Goal: Information Seeking & Learning: Learn about a topic

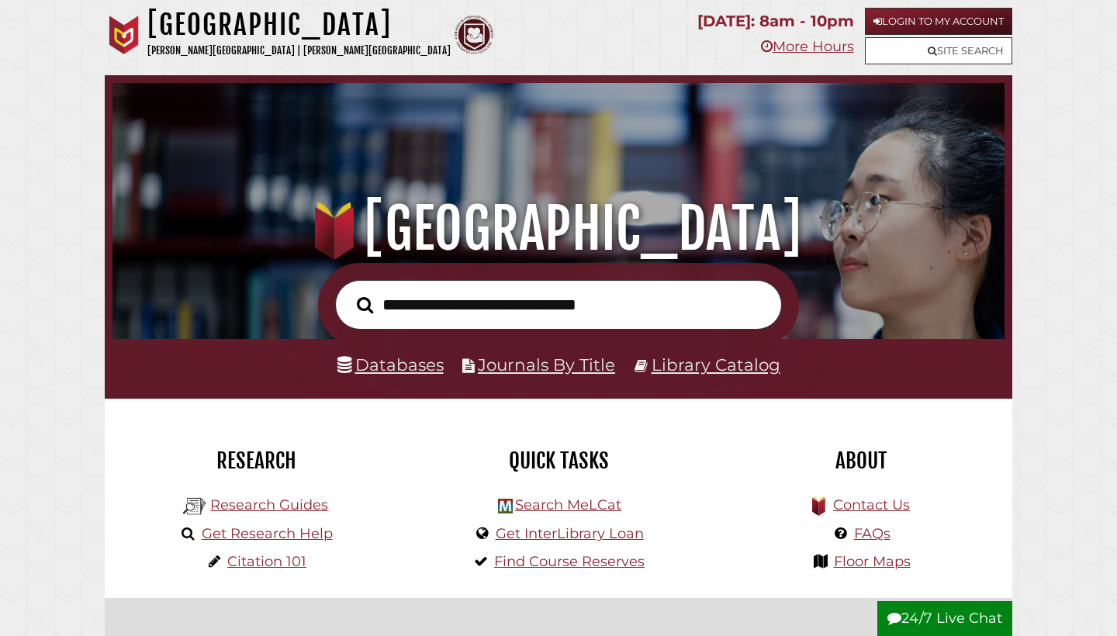
scroll to position [295, 884]
click at [557, 308] on input "text" at bounding box center [558, 305] width 447 height 50
type input "**********"
click at [364, 303] on button "Search" at bounding box center [365, 305] width 32 height 26
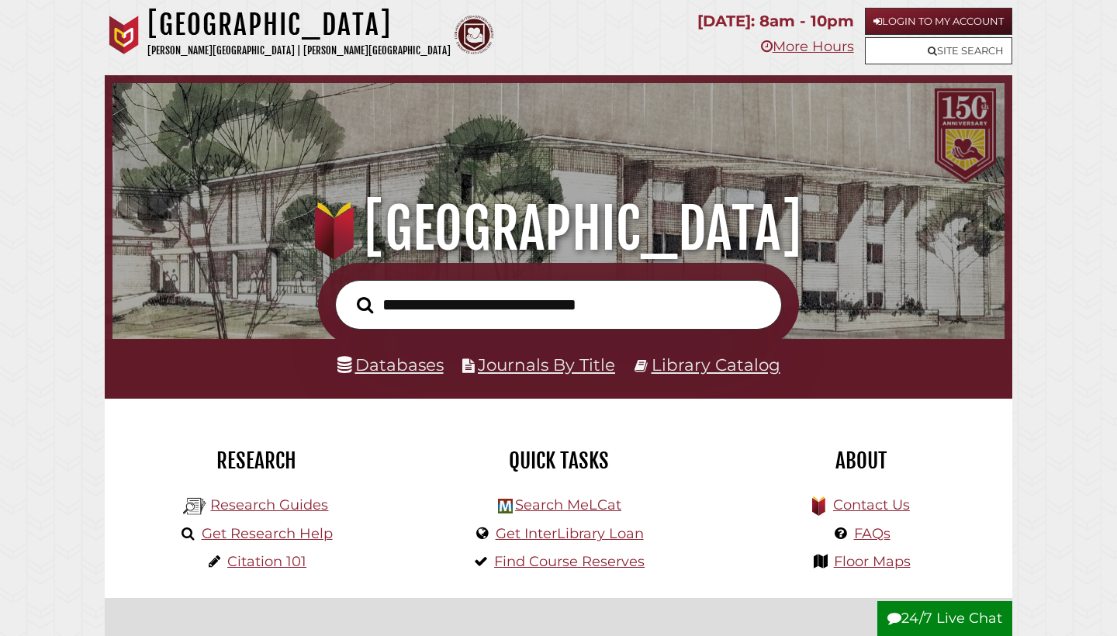
scroll to position [295, 884]
click at [652, 298] on input "text" at bounding box center [558, 305] width 447 height 50
type input "**********"
click at [364, 303] on button "Search" at bounding box center [365, 305] width 32 height 26
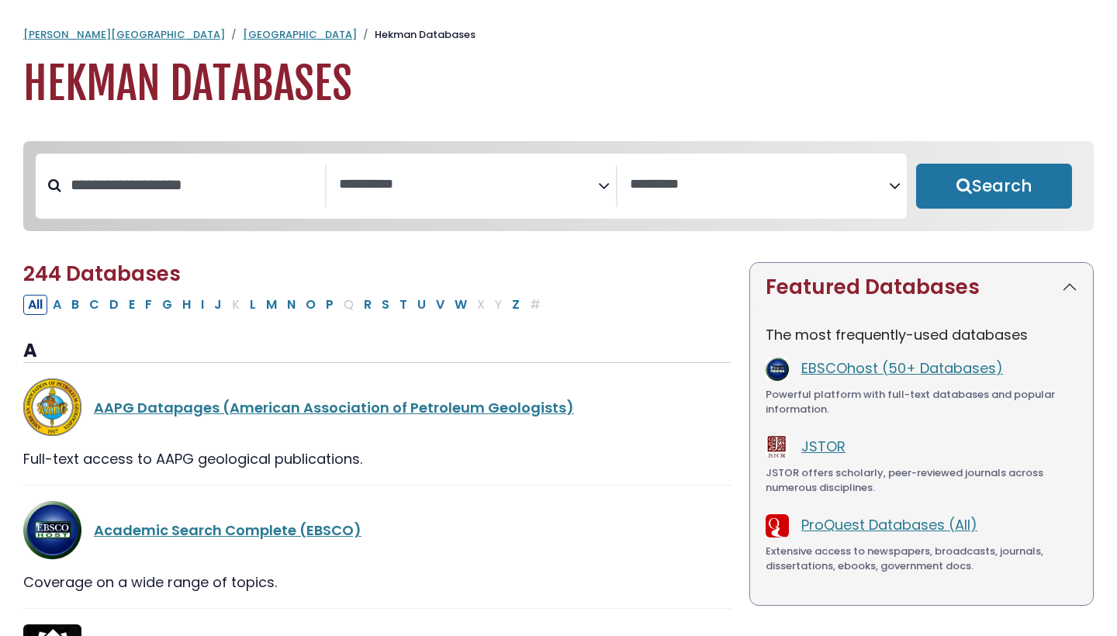
select select "Database Subject Filter"
select select "Database Vendors Filter"
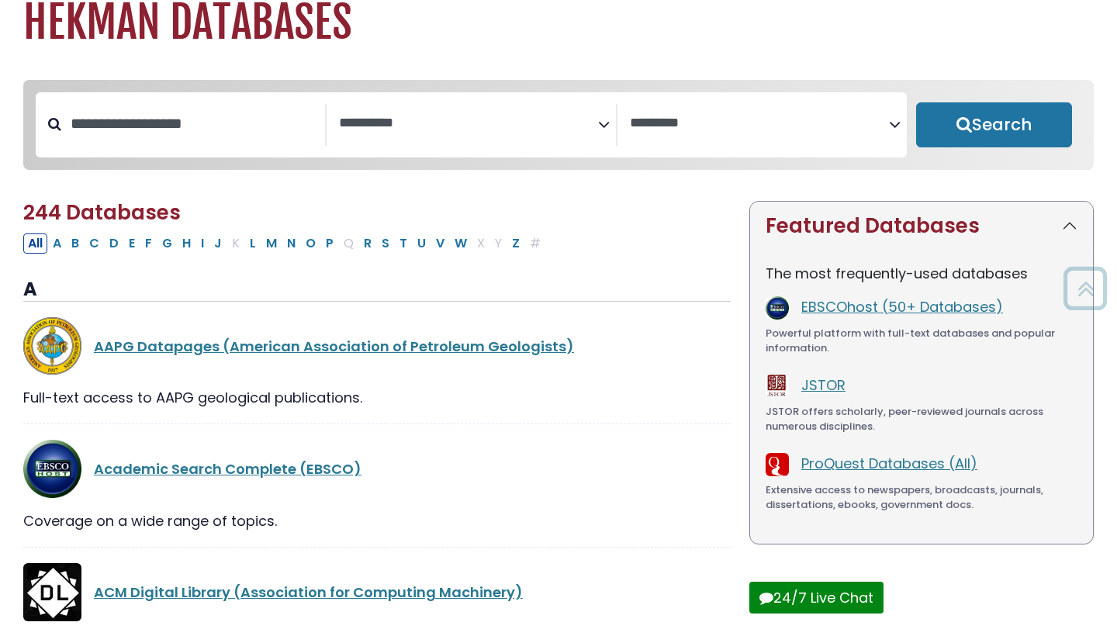
scroll to position [87, 0]
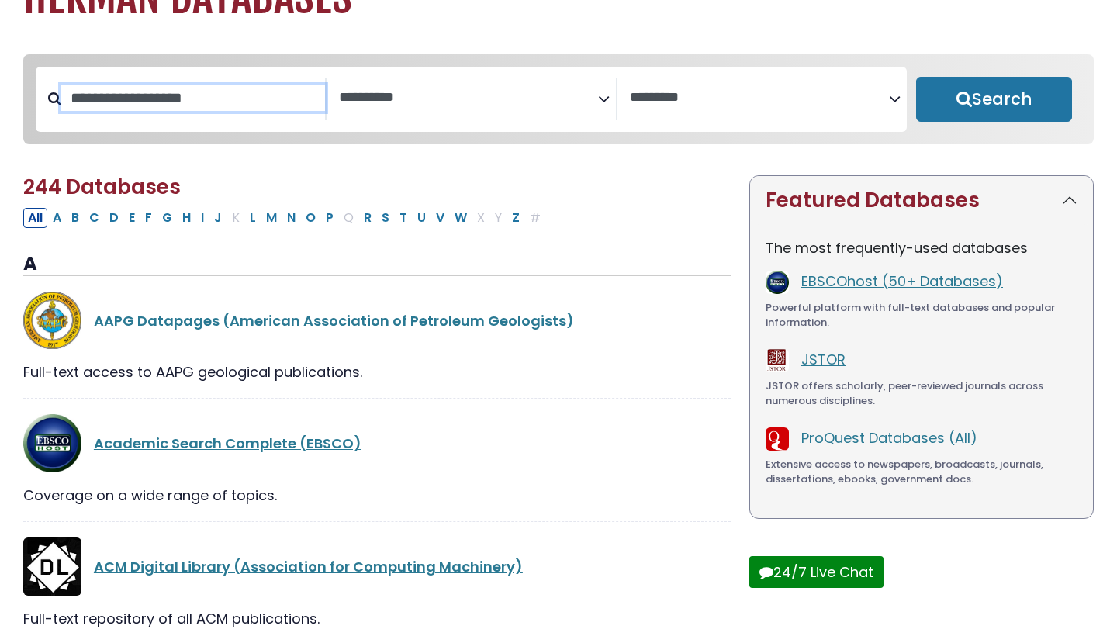
click at [266, 102] on input "Search database by title or keyword" at bounding box center [193, 98] width 264 height 26
type input "**"
click at [165, 217] on button "G" at bounding box center [166, 218] width 19 height 20
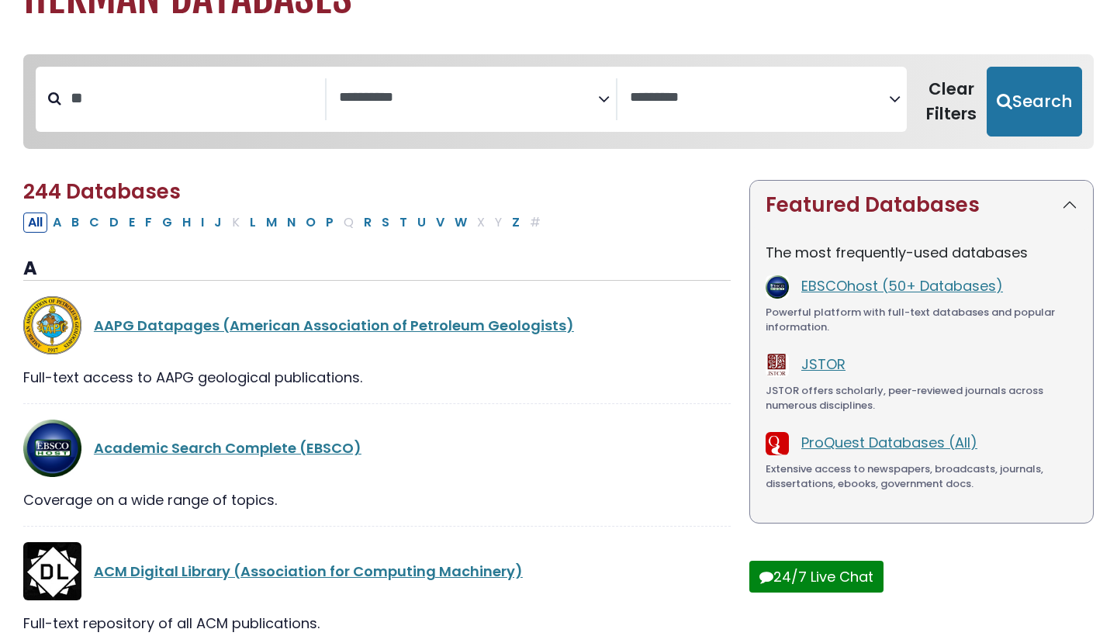
select select "Database Subject Filter"
select select "Database Vendors Filter"
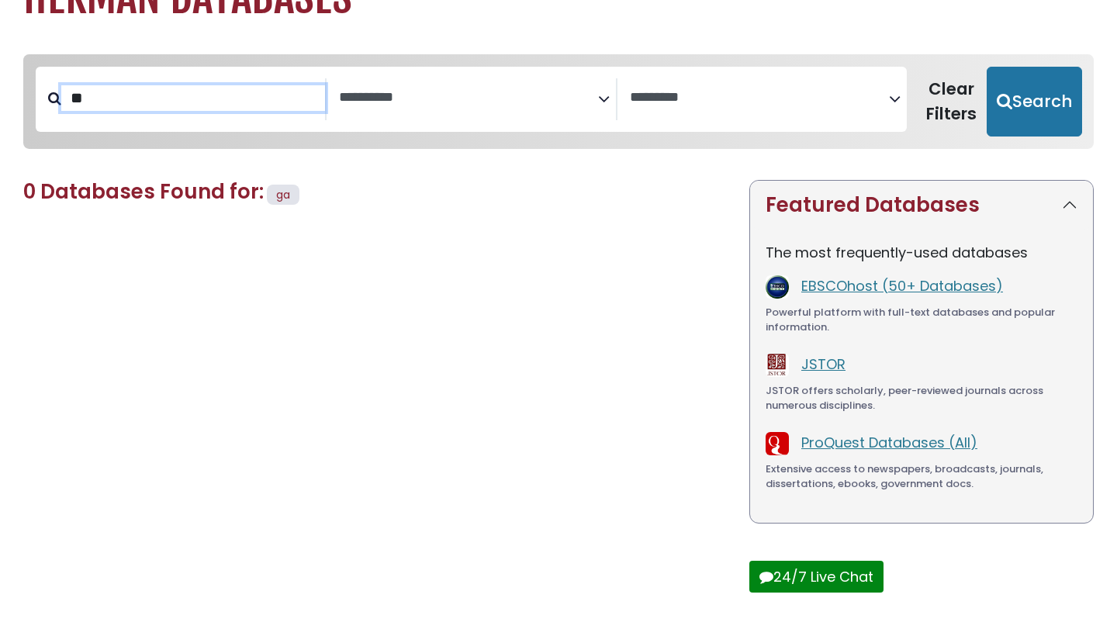
click at [143, 109] on input "**" at bounding box center [193, 98] width 264 height 26
type input "****"
click at [1032, 100] on button "Search" at bounding box center [1033, 102] width 95 height 70
select select "Database Subject Filter"
select select "Database Vendors Filter"
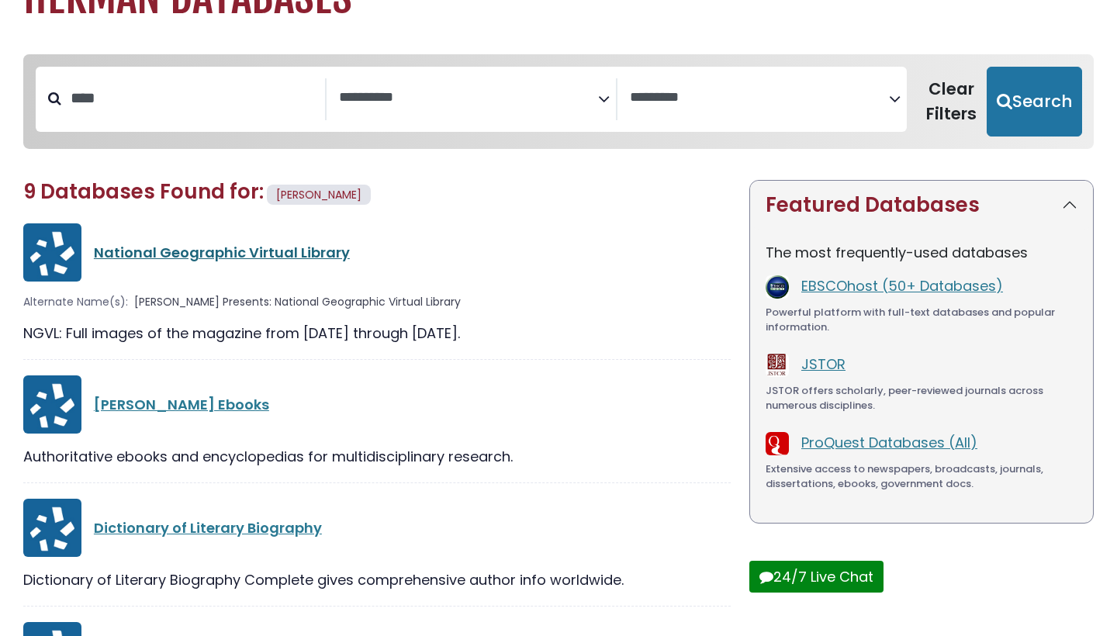
click at [216, 250] on link "National Geographic Virtual Library" at bounding box center [222, 252] width 256 height 19
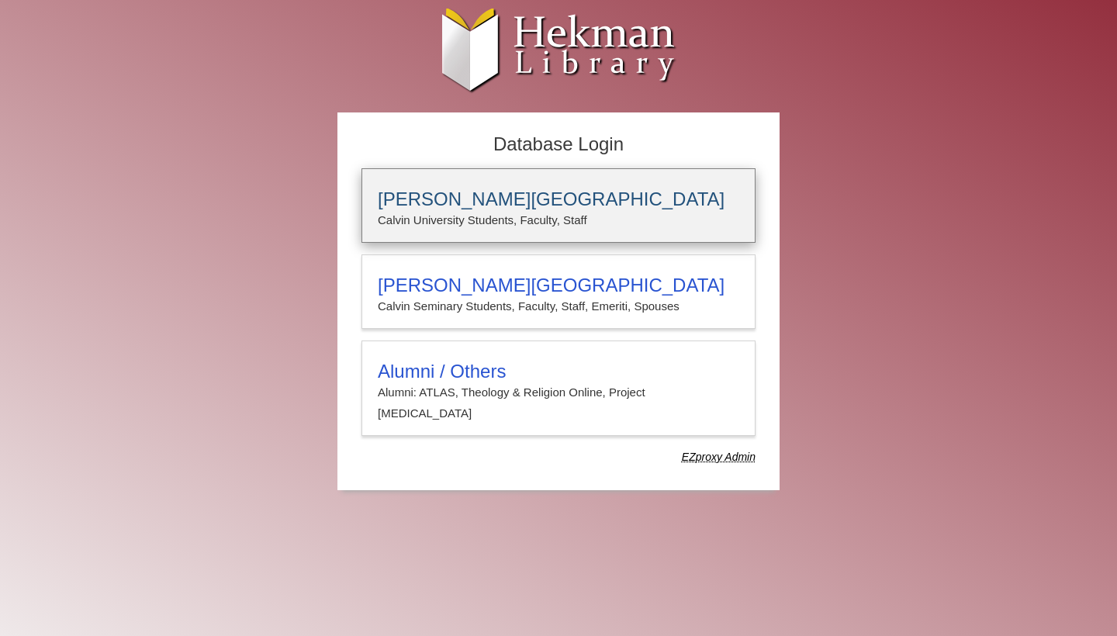
click at [499, 181] on div "Calvin University Calvin University Students, Faculty, Staff" at bounding box center [558, 205] width 394 height 74
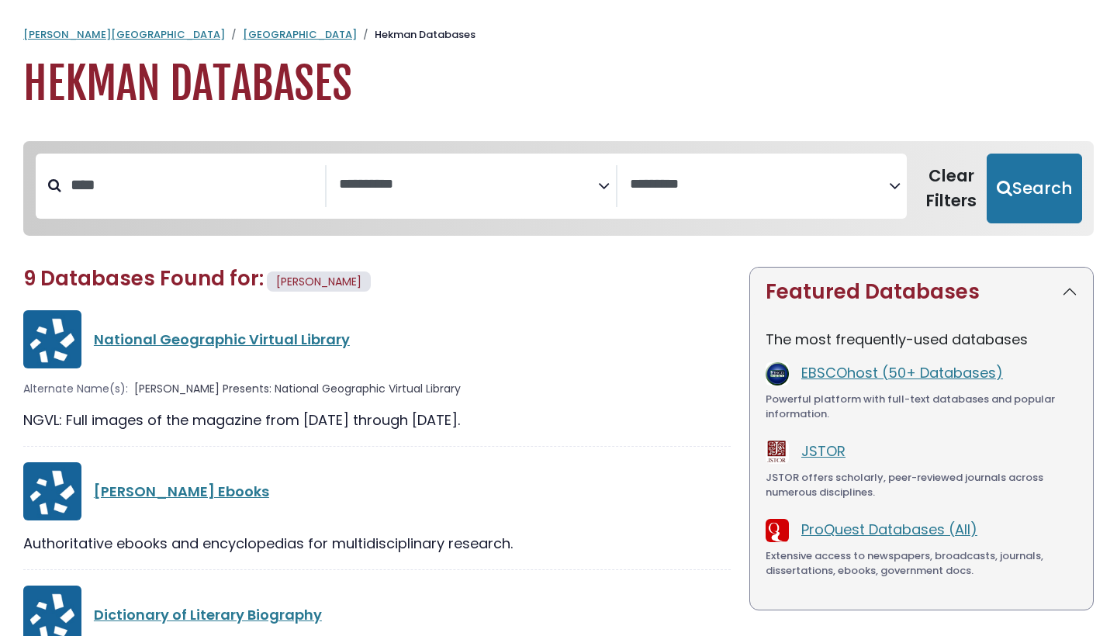
select select "Database Subject Filter"
select select "Database Vendors Filter"
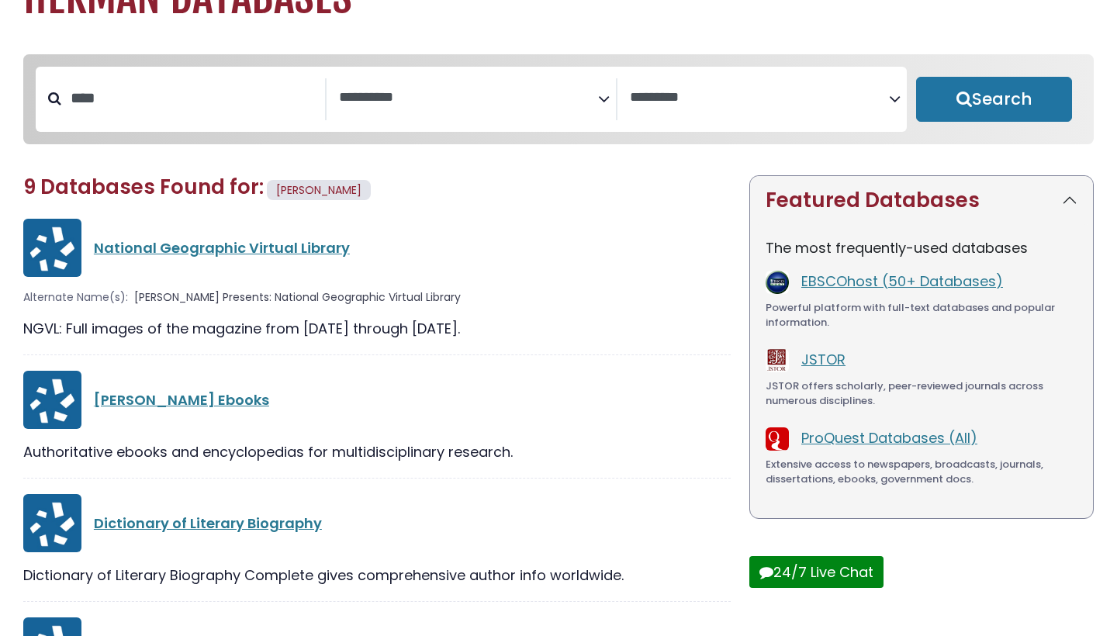
select select "Database Subject Filter"
select select "Database Vendors Filter"
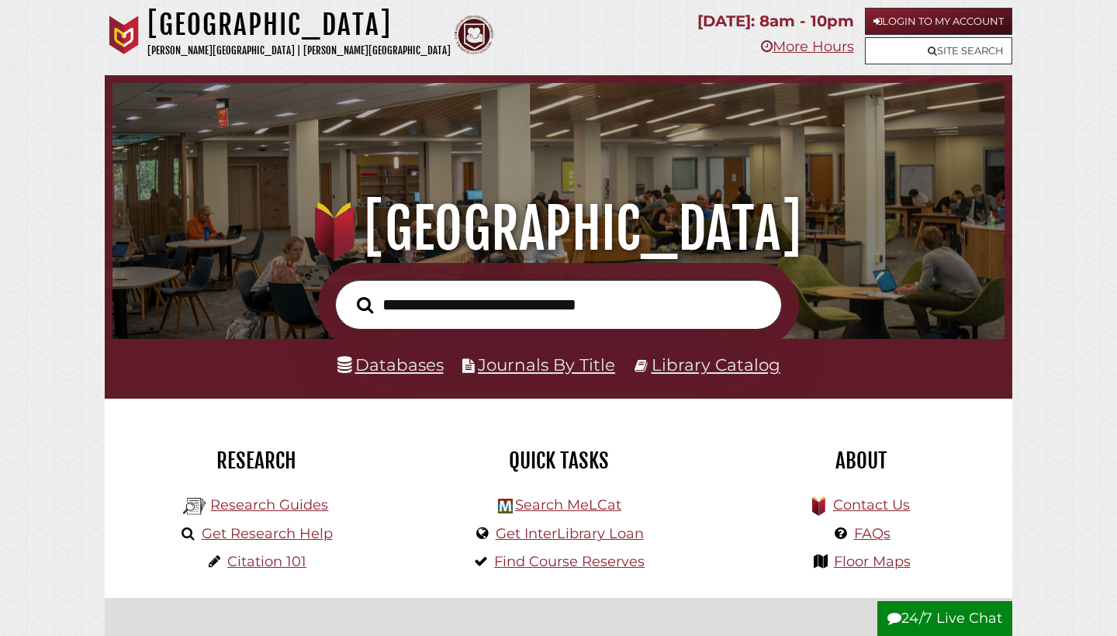
scroll to position [295, 884]
click at [478, 304] on input "text" at bounding box center [558, 305] width 447 height 50
type input "*"
click at [553, 295] on input "text" at bounding box center [558, 305] width 447 height 50
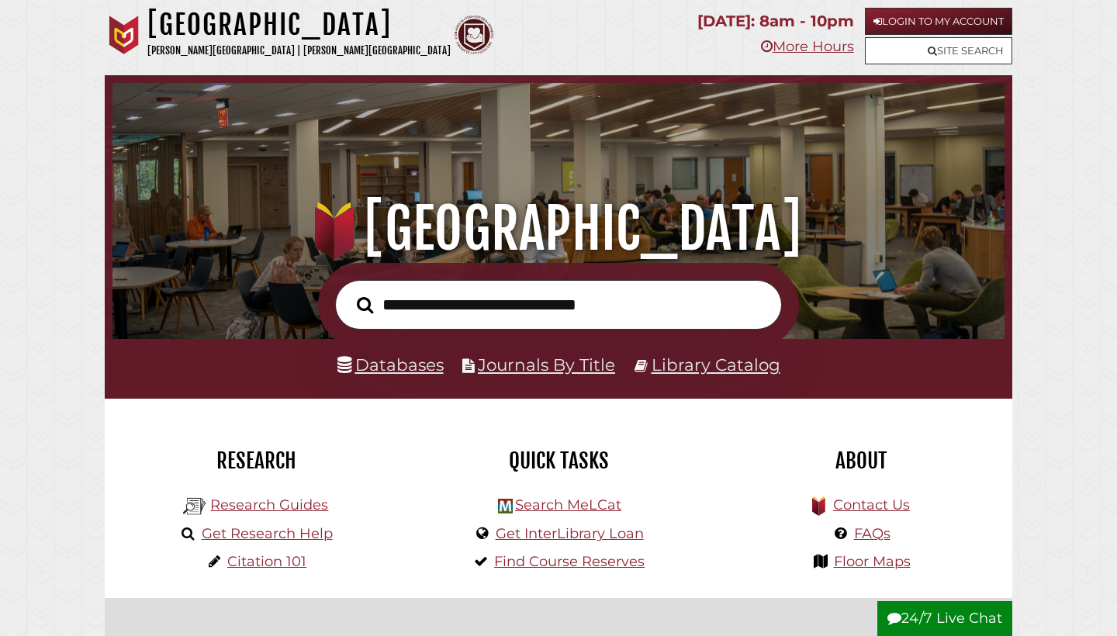
drag, startPoint x: 523, startPoint y: 302, endPoint x: 523, endPoint y: 290, distance: 12.4
click at [523, 302] on input "text" at bounding box center [558, 305] width 447 height 50
type input "*"
click at [875, 27] on link "Login to My Account" at bounding box center [938, 21] width 147 height 27
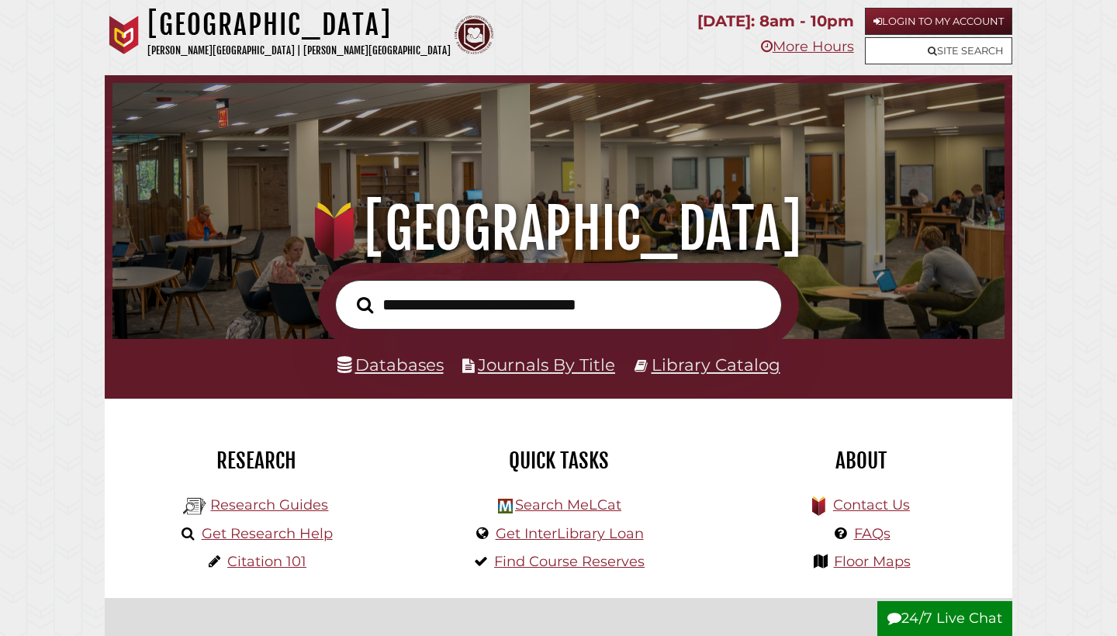
click at [412, 301] on input "text" at bounding box center [558, 305] width 447 height 50
type input "**********"
click at [364, 303] on button "Search" at bounding box center [365, 305] width 32 height 26
